Goal: Information Seeking & Learning: Understand process/instructions

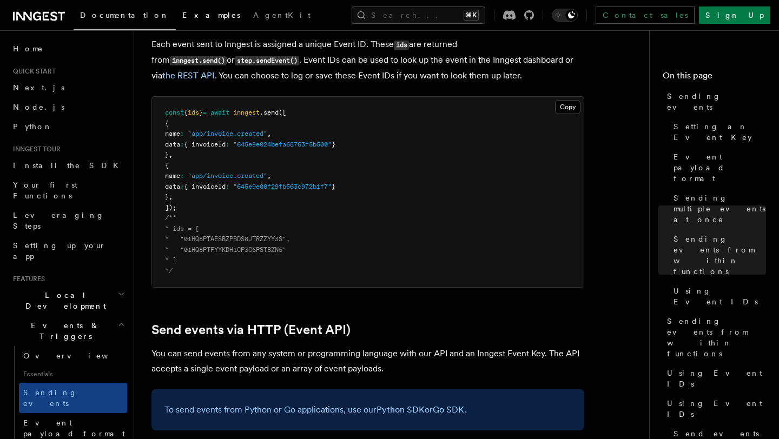
scroll to position [1981, 0]
click at [253, 18] on span "AgentKit" at bounding box center [281, 15] width 57 height 9
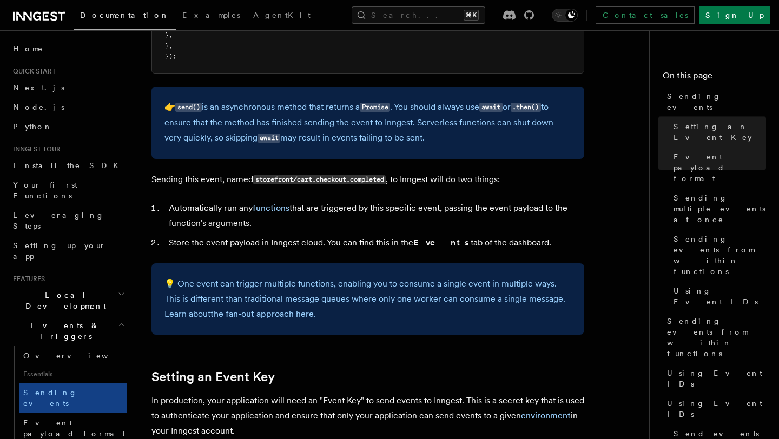
scroll to position [450, 0]
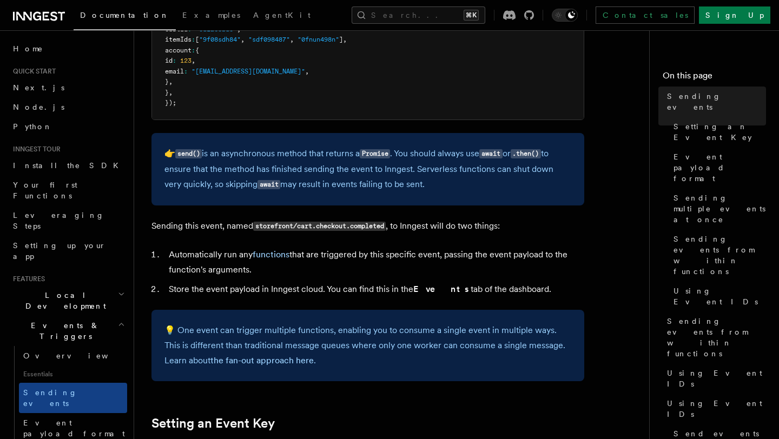
click at [48, 23] on div "Documentation Examples AgentKit Search... ⌘K Contact sales Sign Up" at bounding box center [389, 15] width 779 height 30
click at [31, 15] on icon at bounding box center [24, 16] width 16 height 9
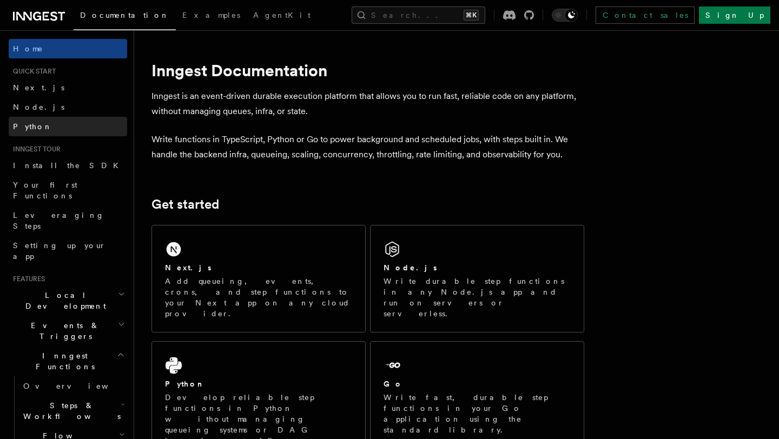
click at [48, 127] on link "Python" at bounding box center [68, 126] width 118 height 19
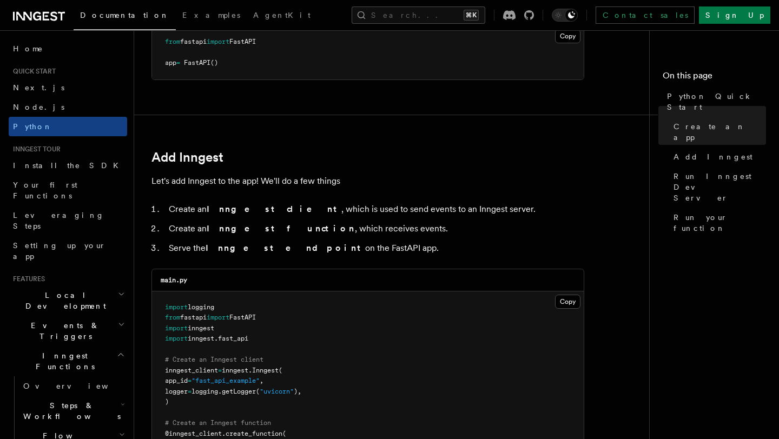
scroll to position [615, 0]
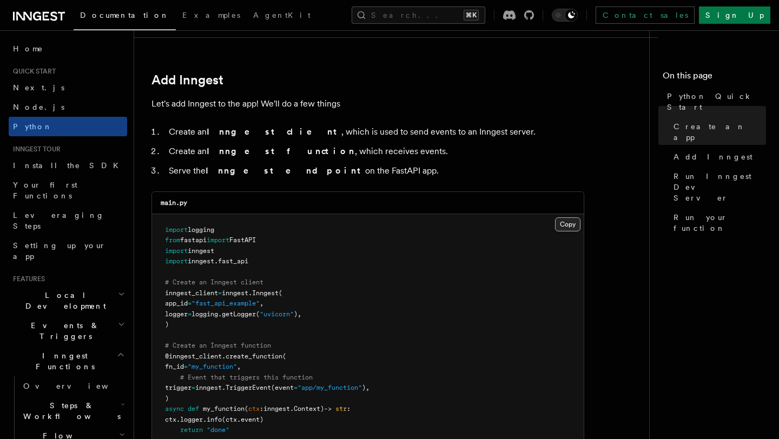
click at [565, 224] on button "Copy Copied" at bounding box center [567, 224] width 25 height 14
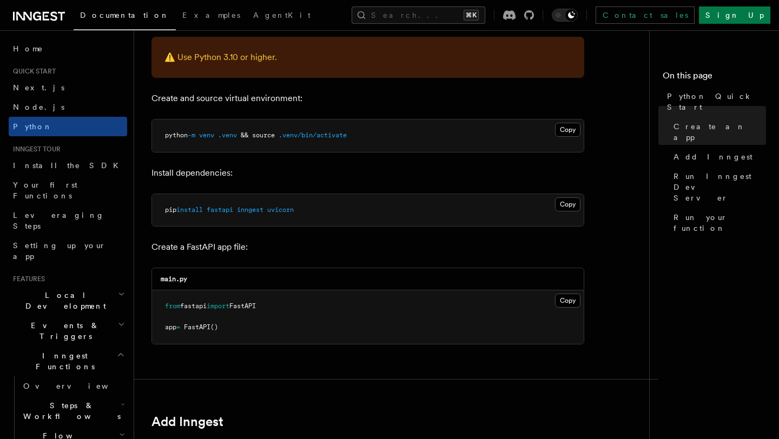
scroll to position [252, 0]
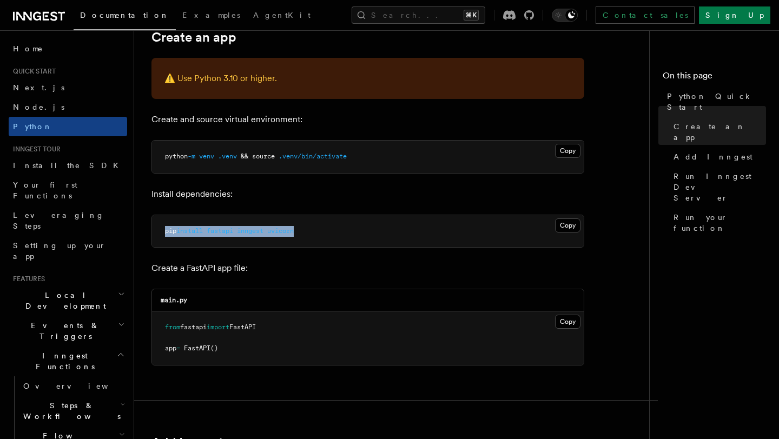
drag, startPoint x: 162, startPoint y: 231, endPoint x: 307, endPoint y: 231, distance: 145.0
click at [307, 231] on pre "pip install fastapi inngest uvicorn" at bounding box center [368, 231] width 432 height 32
copy span "pip install fastapi inngest uvicorn"
click at [195, 228] on span "install" at bounding box center [189, 231] width 27 height 8
drag, startPoint x: 211, startPoint y: 230, endPoint x: 332, endPoint y: 230, distance: 121.2
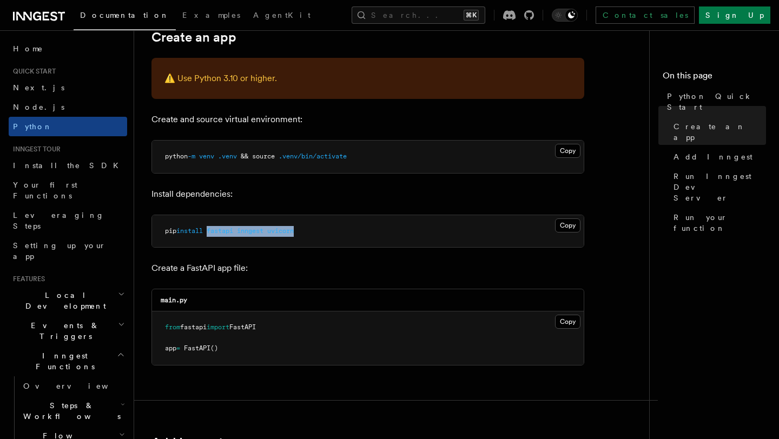
click at [332, 230] on pre "pip install fastapi inngest uvicorn" at bounding box center [368, 231] width 432 height 32
copy span "fastapi inngest uvicorn"
drag, startPoint x: 164, startPoint y: 231, endPoint x: 331, endPoint y: 229, distance: 167.1
click at [333, 230] on pre "pip install fastapi inngest uvicorn" at bounding box center [368, 231] width 432 height 32
copy span "pip install fastapi inngest uvicorn"
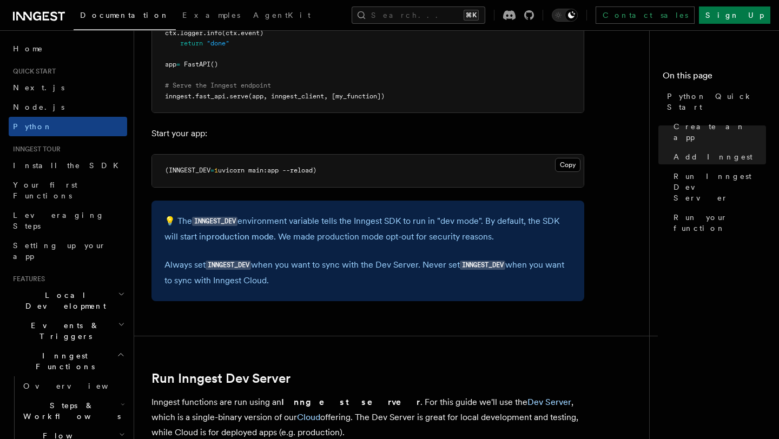
scroll to position [1002, 0]
click at [569, 165] on button "Copy Copied" at bounding box center [567, 164] width 25 height 14
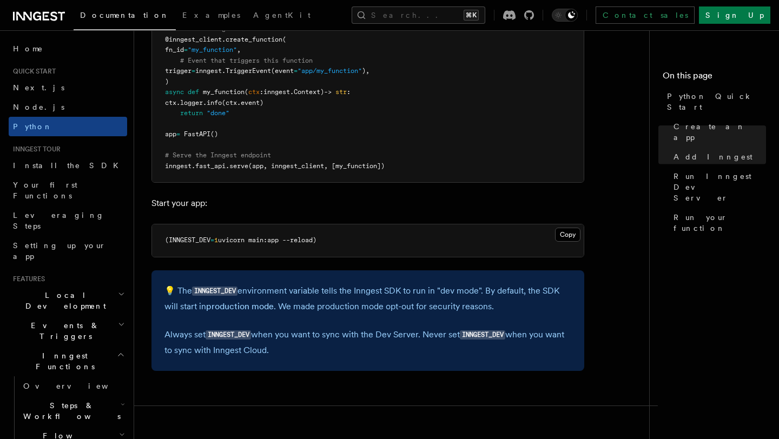
scroll to position [923, 0]
